Goal: Information Seeking & Learning: Understand process/instructions

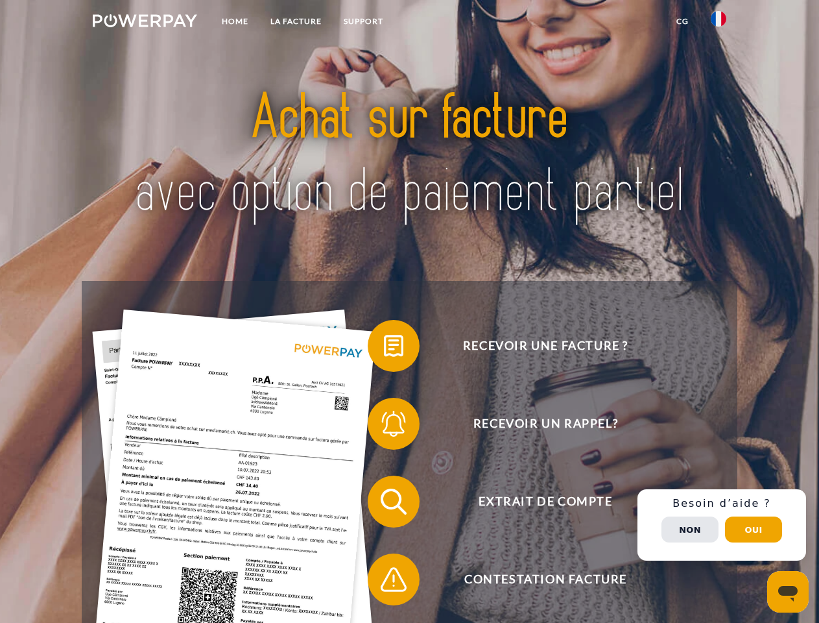
click at [145, 23] on img at bounding box center [145, 20] width 104 height 13
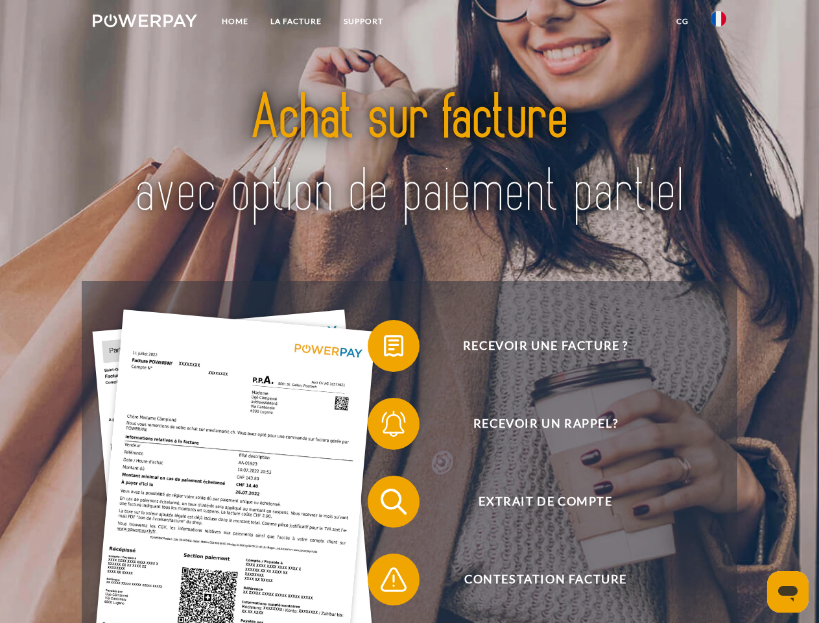
click at [719, 23] on img at bounding box center [719, 19] width 16 height 16
click at [682, 21] on link "CG" at bounding box center [682, 21] width 34 height 23
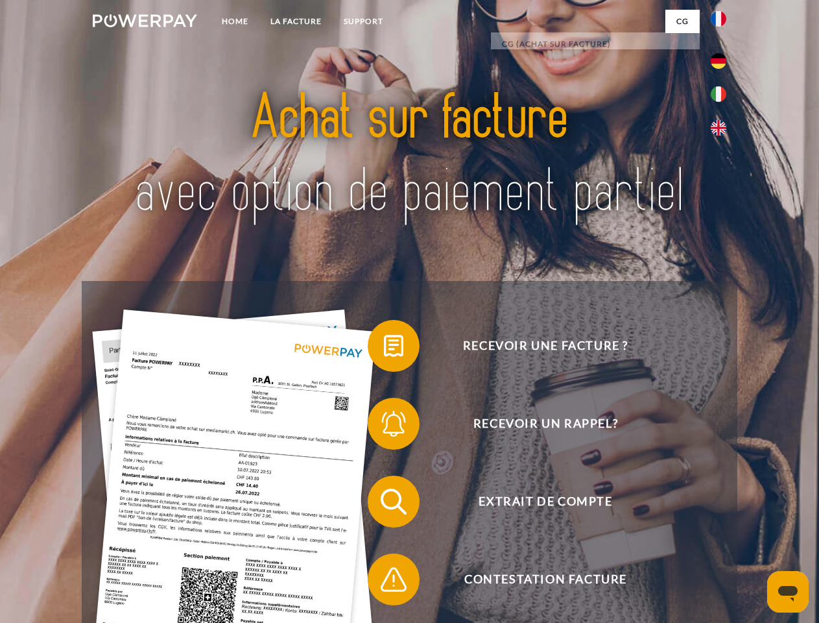
click at [384, 348] on span at bounding box center [374, 345] width 65 height 65
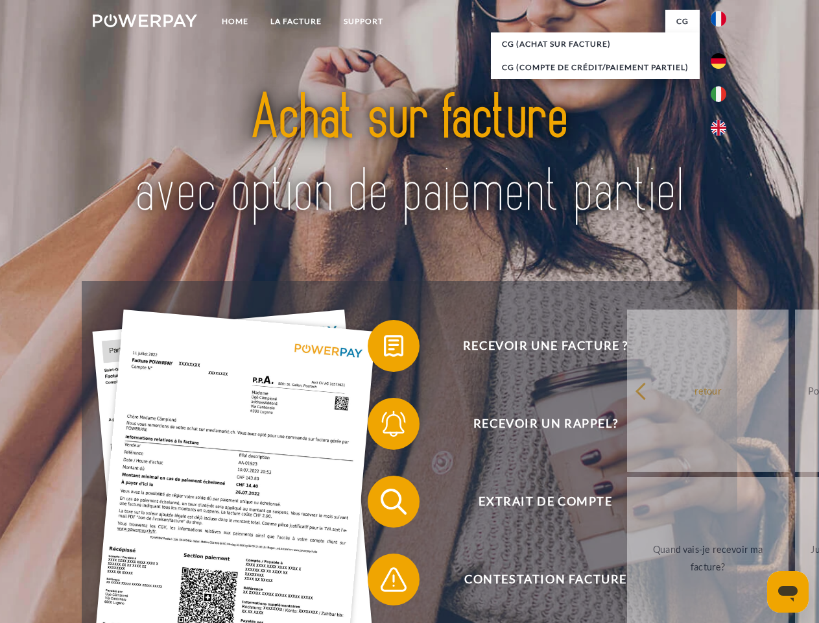
click at [384, 426] on span at bounding box center [374, 423] width 65 height 65
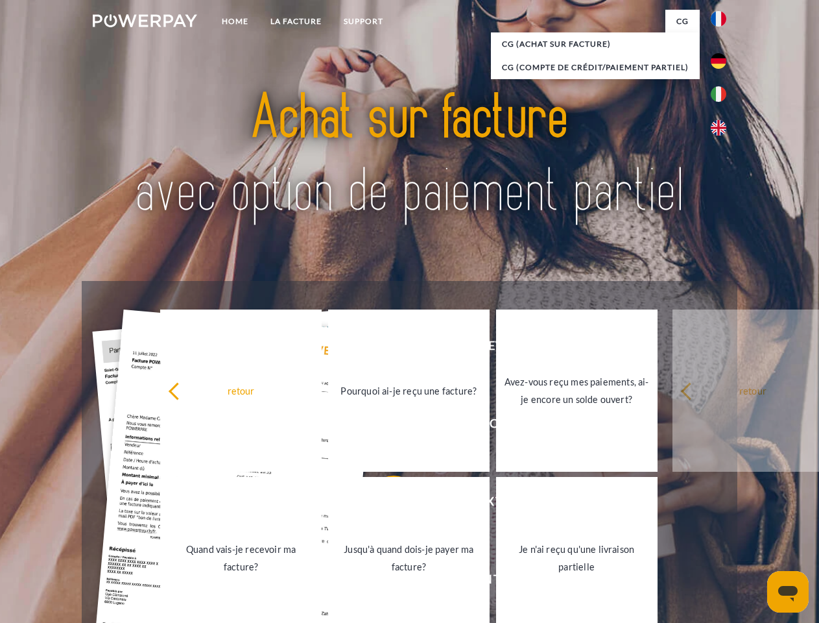
click at [384, 504] on link "Jusqu'à quand dois-je payer ma facture?" at bounding box center [408, 558] width 161 height 162
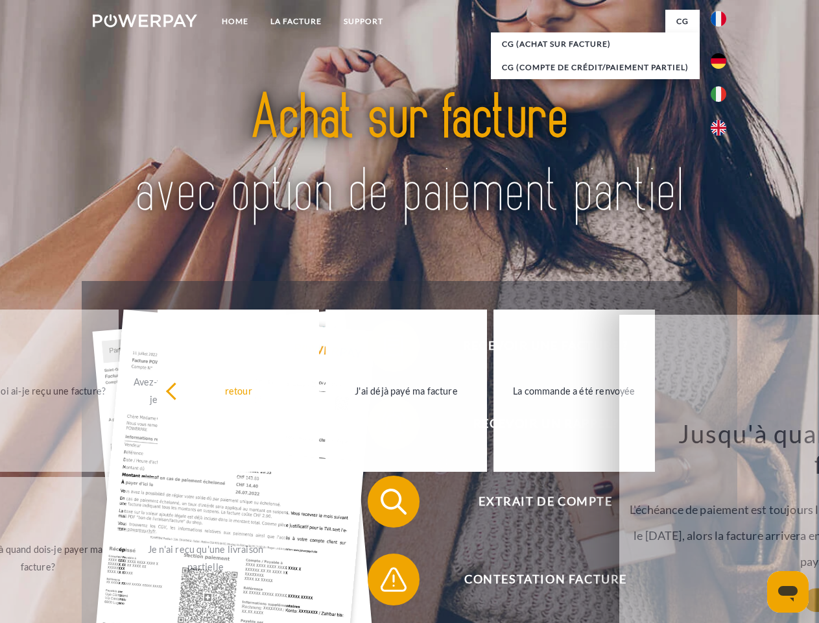
click at [384, 582] on span at bounding box center [374, 579] width 65 height 65
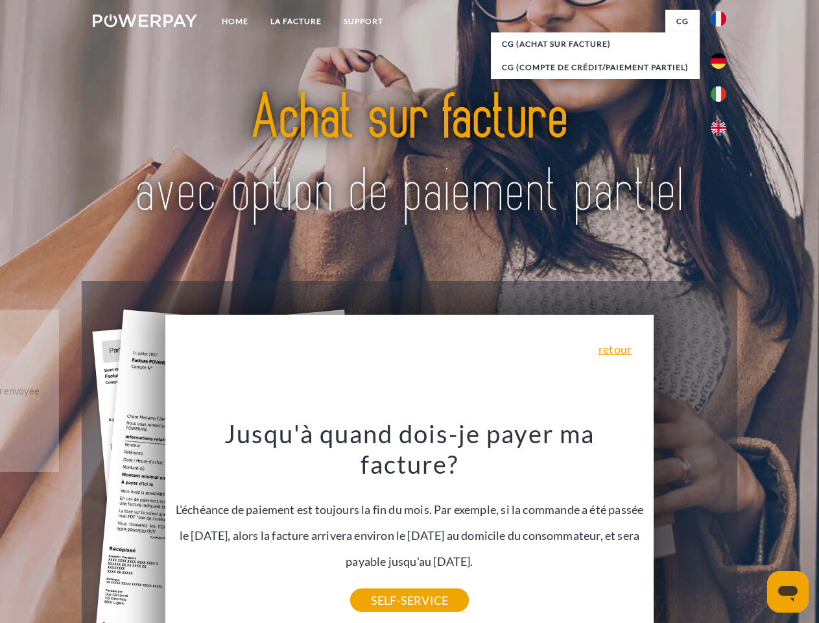
click at [722, 525] on div "Recevoir une facture ? Recevoir un rappel? Extrait de compte retour" at bounding box center [409, 540] width 655 height 519
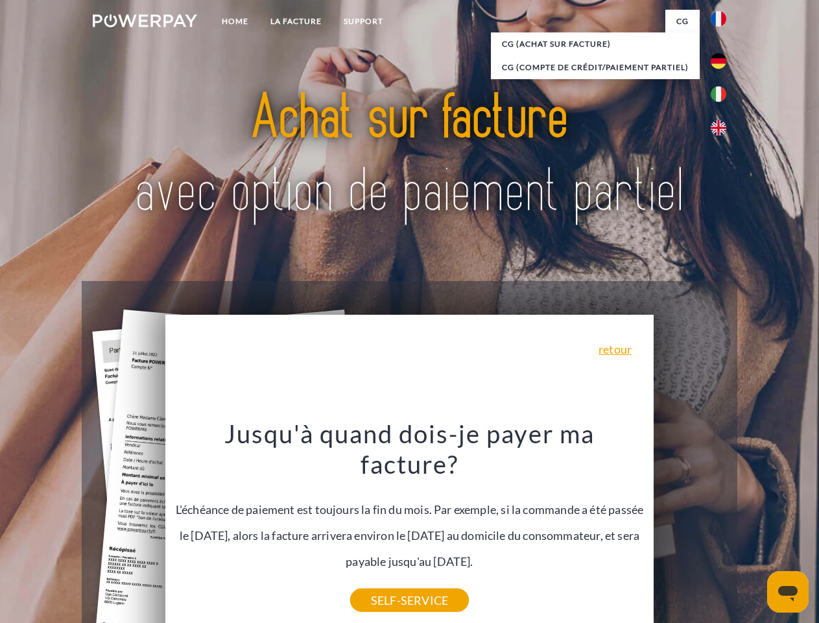
click at [690, 527] on span "Extrait de compte" at bounding box center [546, 501] width 318 height 52
click at [754, 529] on header "Home LA FACTURE Support" at bounding box center [409, 448] width 819 height 896
